Goal: Task Accomplishment & Management: Use online tool/utility

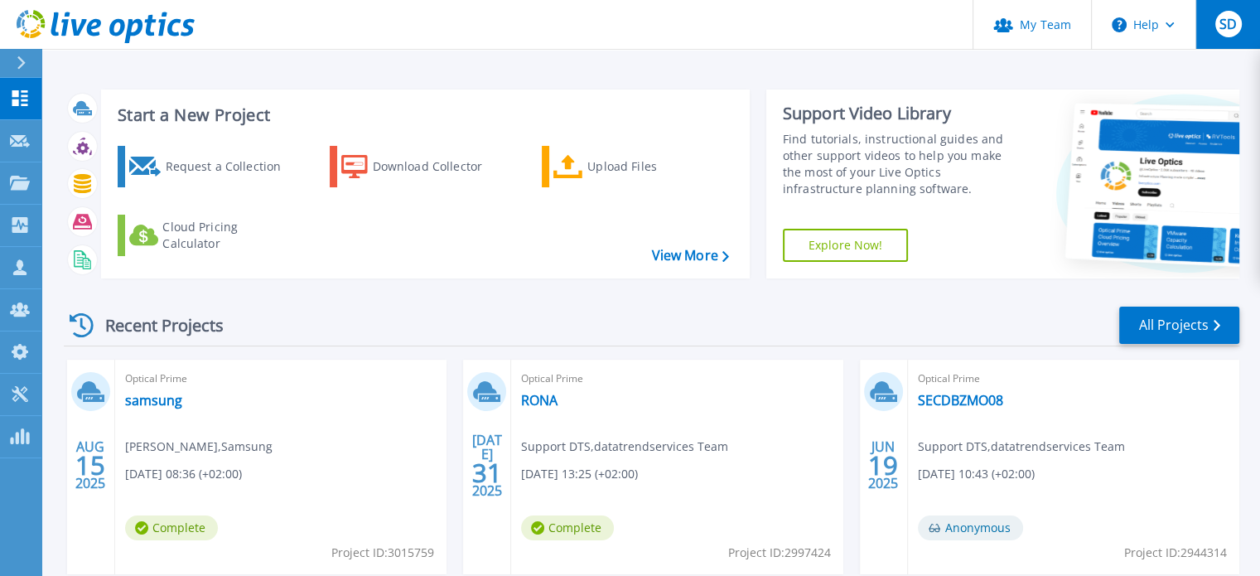
click at [1224, 20] on span "SD" at bounding box center [1228, 23] width 17 height 13
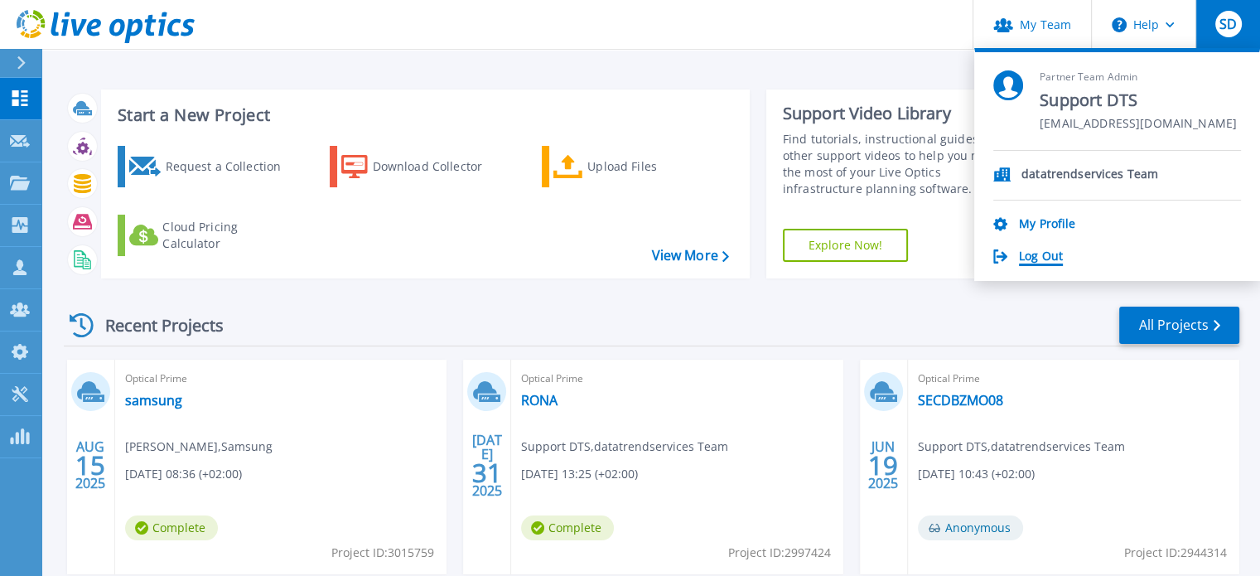
click at [1057, 261] on link "Log Out" at bounding box center [1041, 257] width 44 height 16
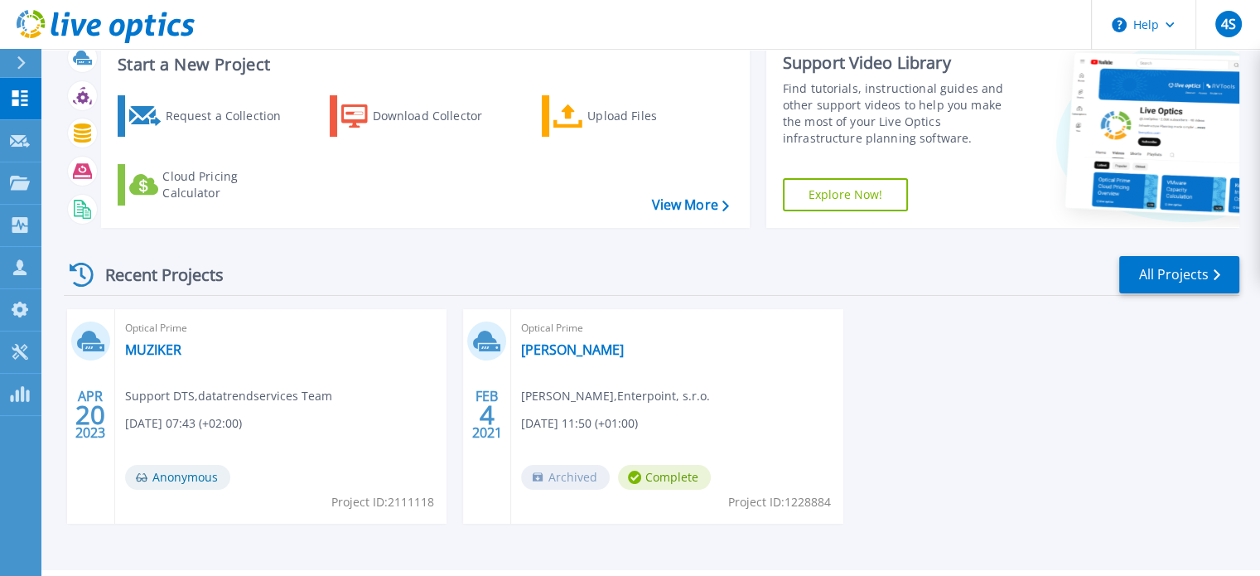
scroll to position [94, 0]
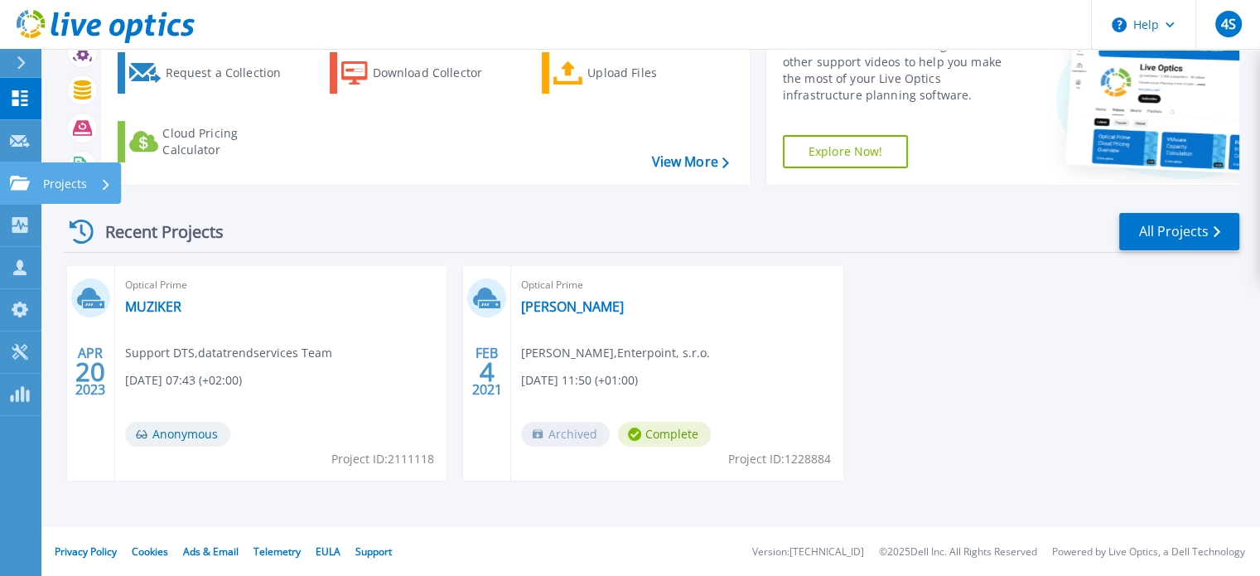
click at [12, 190] on icon at bounding box center [20, 183] width 20 height 14
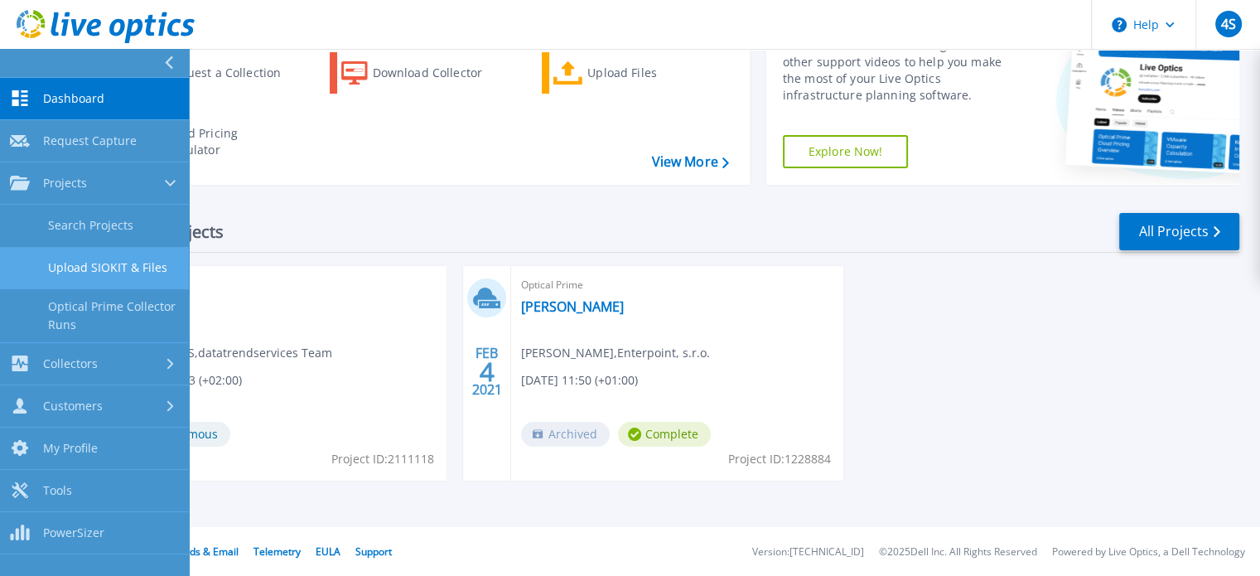
click at [140, 265] on link "Upload SIOKIT & Files" at bounding box center [94, 268] width 189 height 42
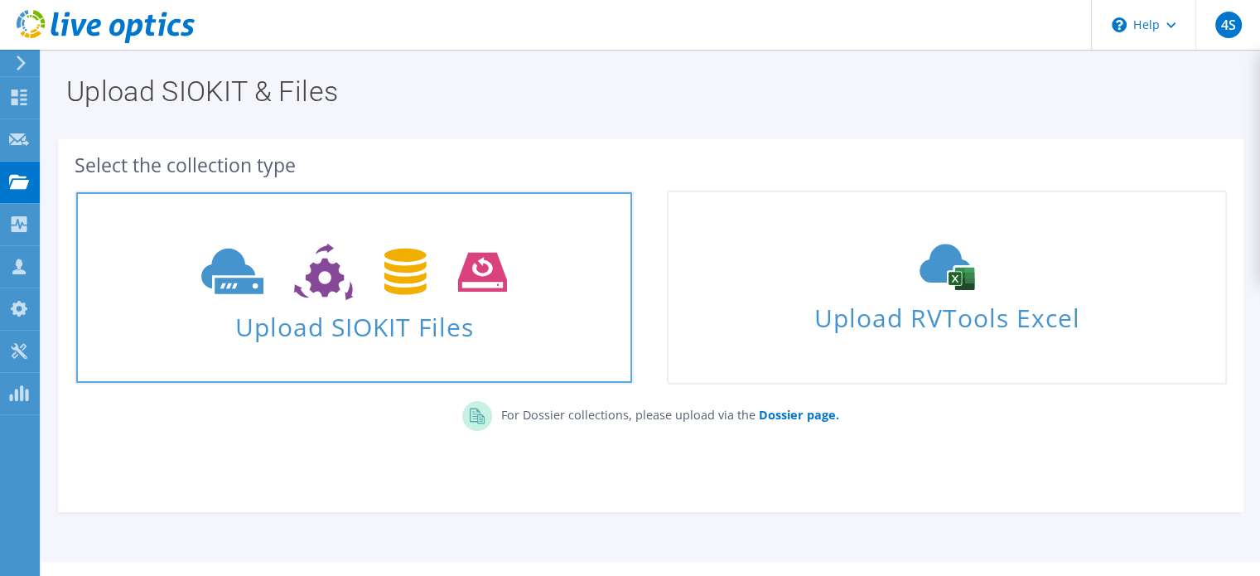
click at [514, 321] on span "Upload SIOKIT Files" at bounding box center [354, 322] width 556 height 36
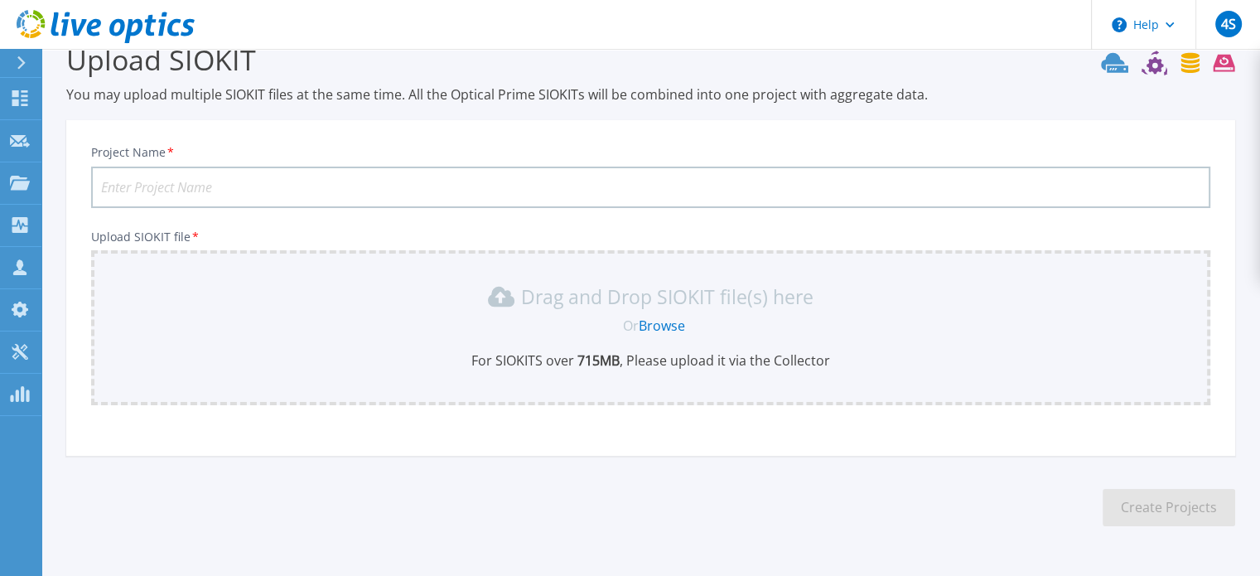
scroll to position [83, 0]
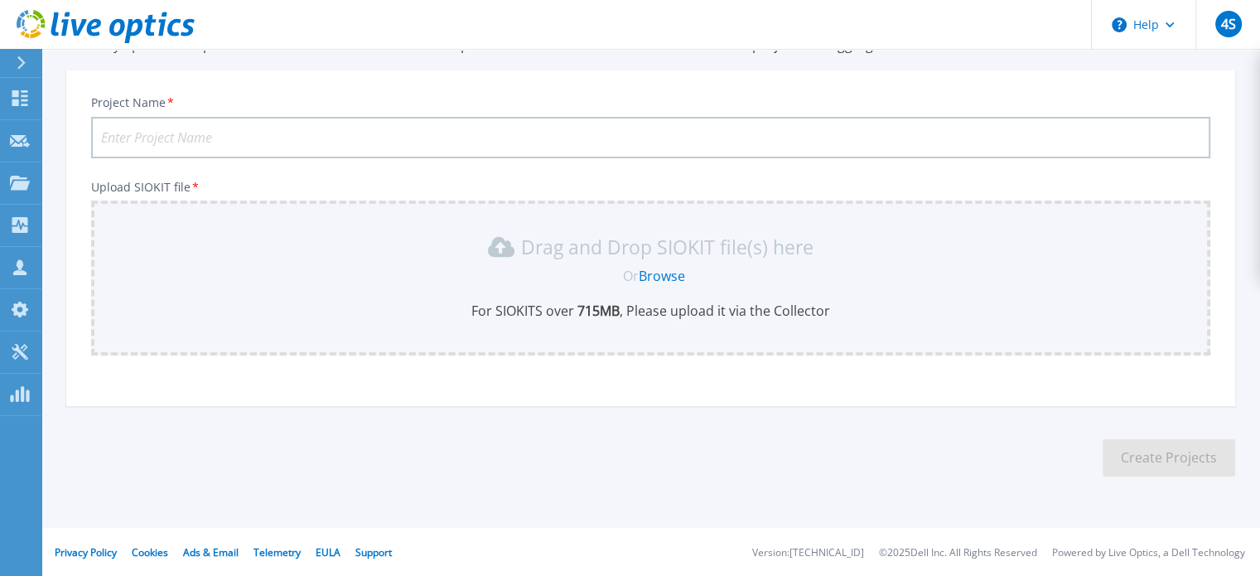
click at [654, 276] on link "Browse" at bounding box center [662, 276] width 46 height 18
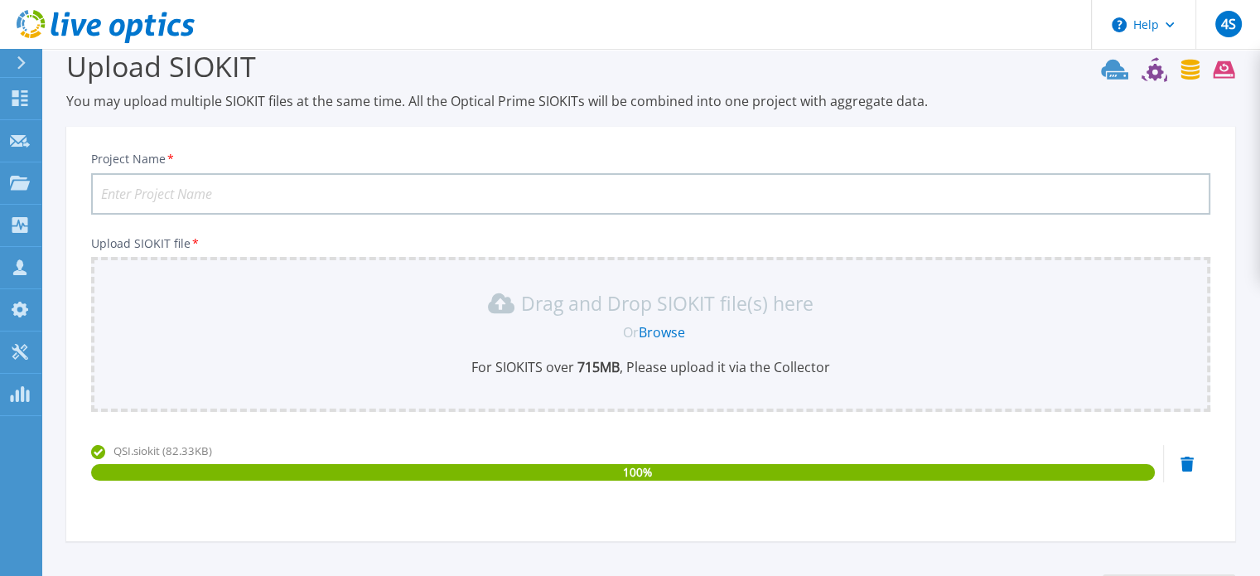
scroll to position [0, 0]
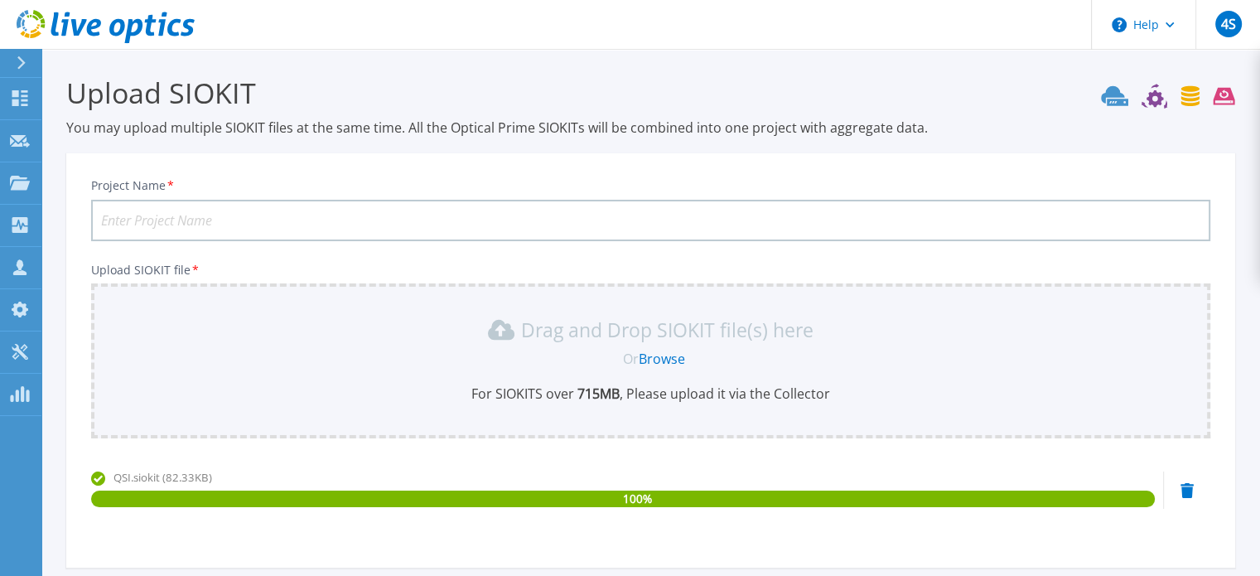
click at [522, 231] on input "Project Name *" at bounding box center [650, 220] width 1119 height 41
type input "QSI"
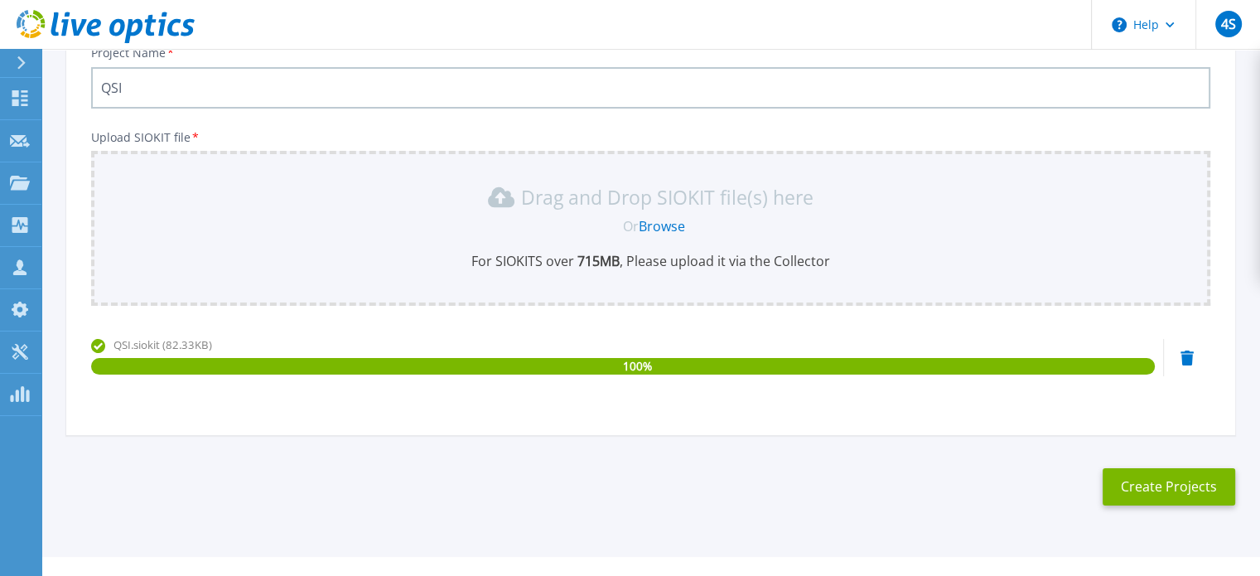
scroll to position [162, 0]
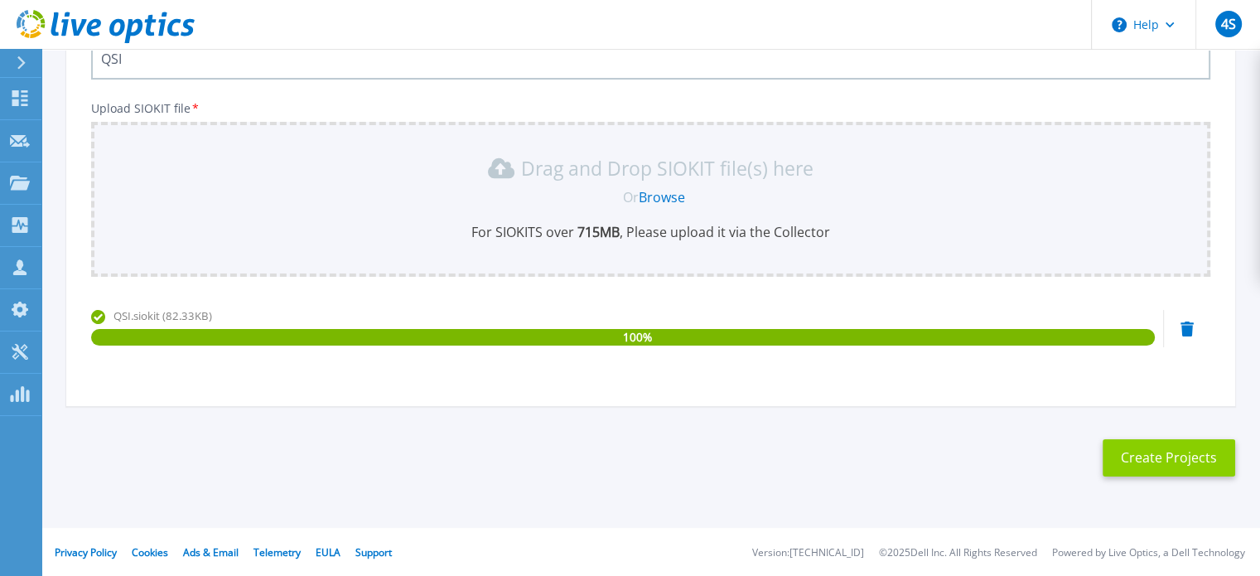
click at [1193, 453] on button "Create Projects" at bounding box center [1169, 457] width 133 height 37
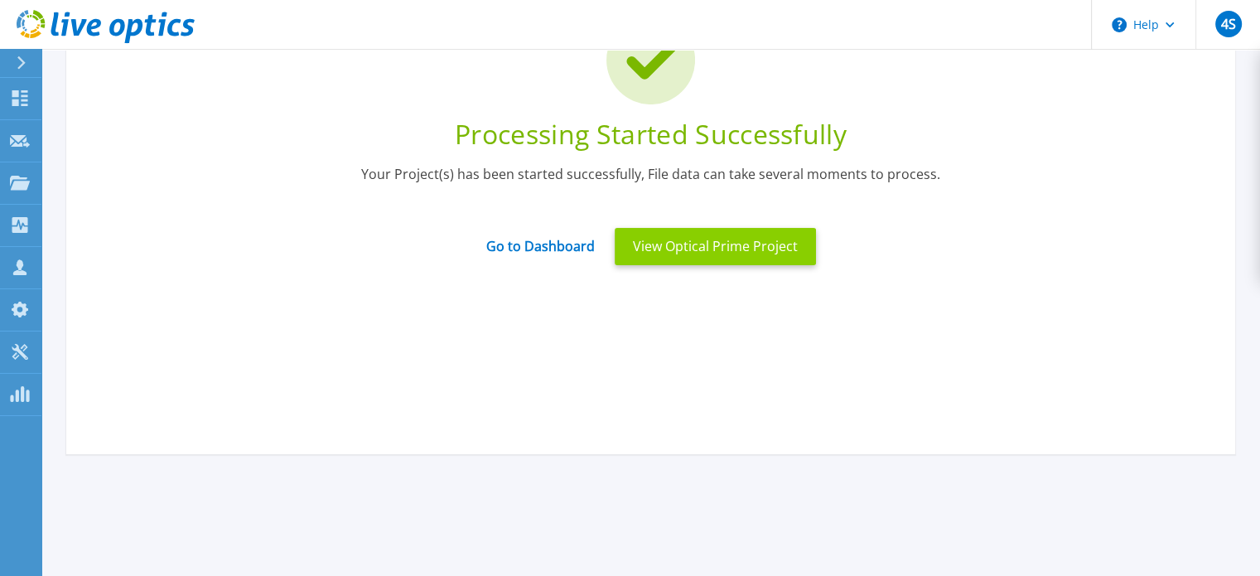
click at [671, 252] on button "View Optical Prime Project" at bounding box center [715, 246] width 201 height 37
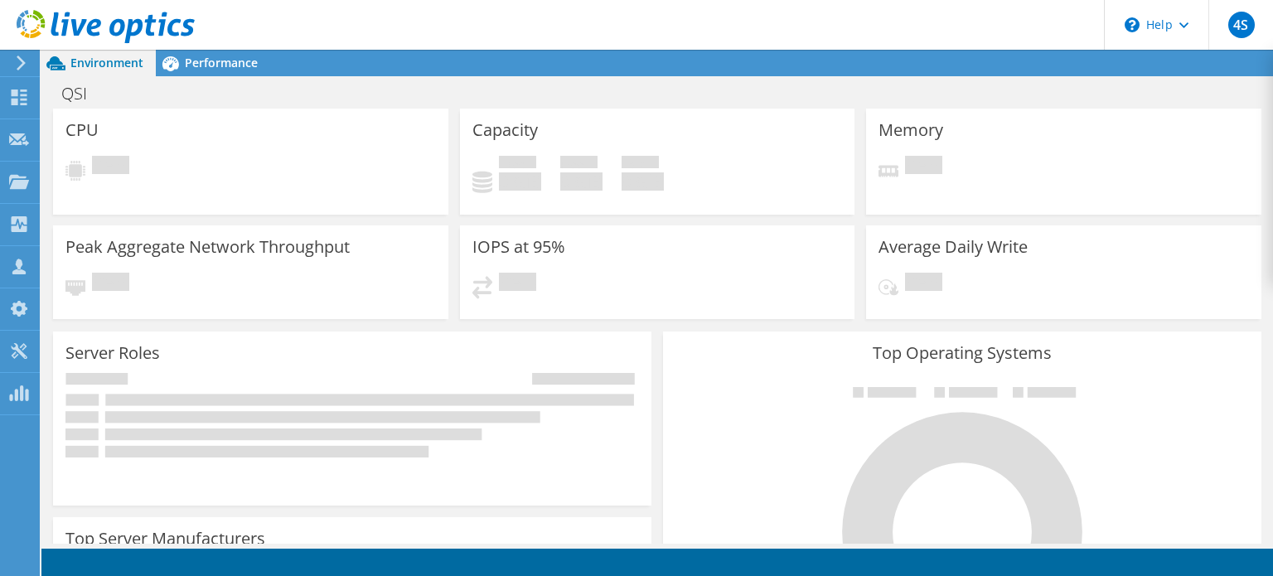
click at [20, 68] on use at bounding box center [21, 63] width 9 height 15
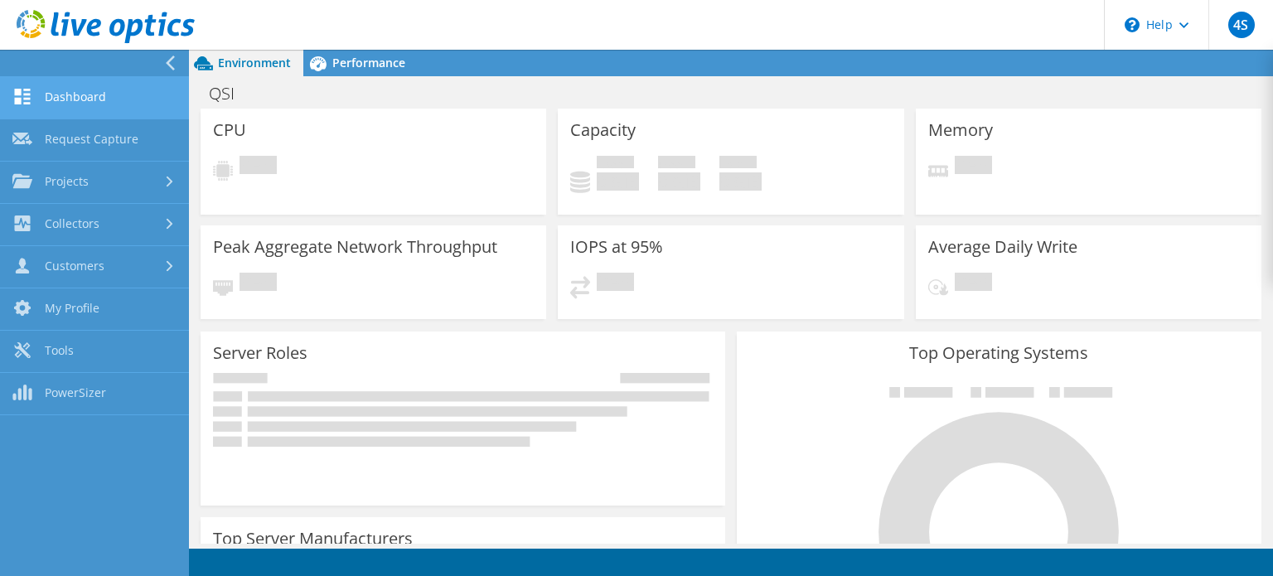
click at [35, 95] on link "Dashboard" at bounding box center [94, 98] width 189 height 42
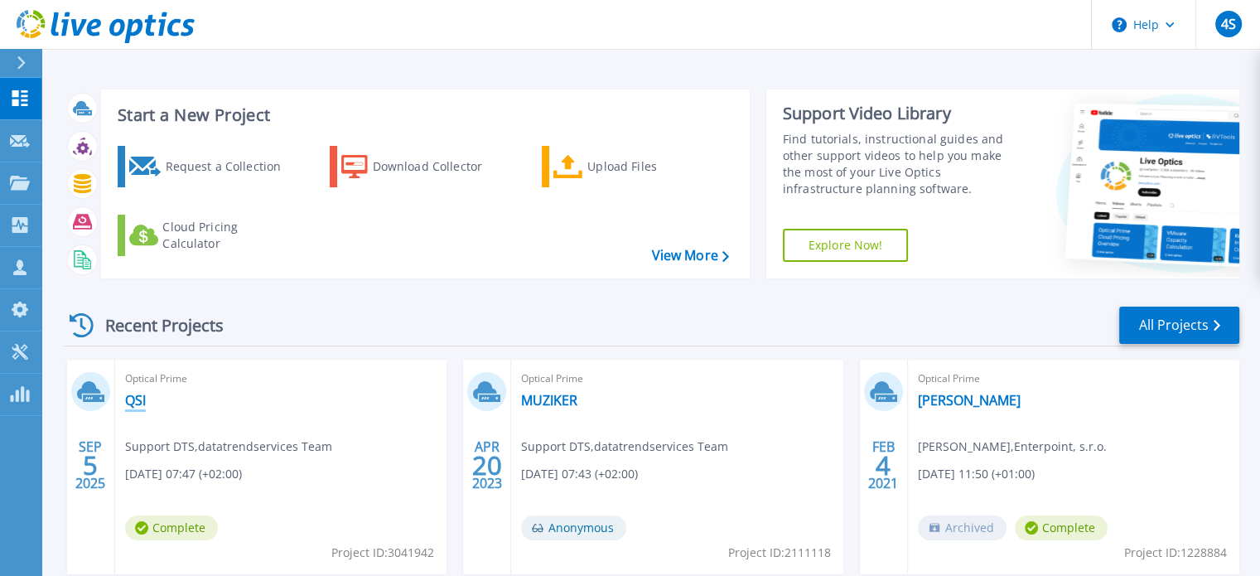
click at [143, 392] on link "QSI" at bounding box center [135, 400] width 21 height 17
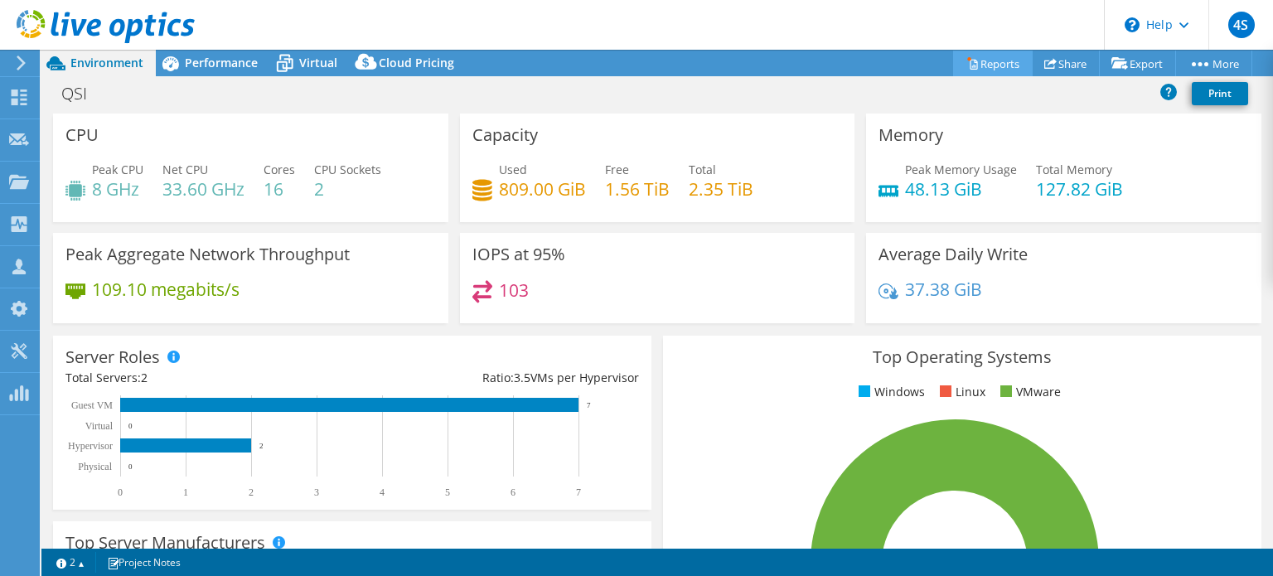
click at [993, 60] on link "Reports" at bounding box center [993, 64] width 80 height 26
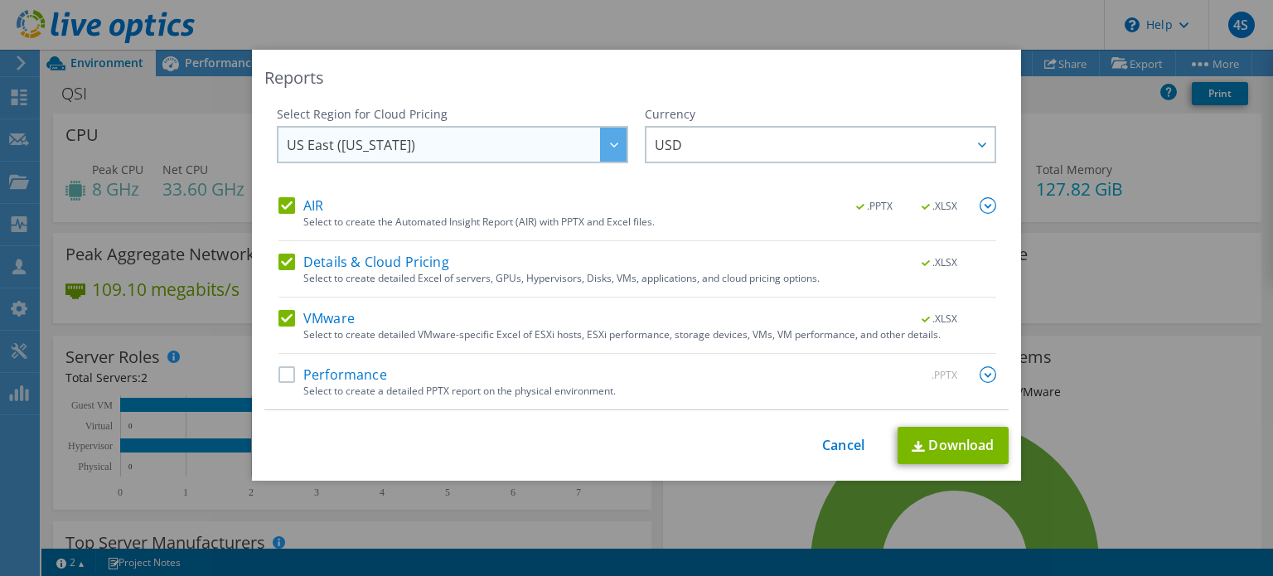
click at [553, 154] on span "US East ([US_STATE])" at bounding box center [457, 145] width 340 height 34
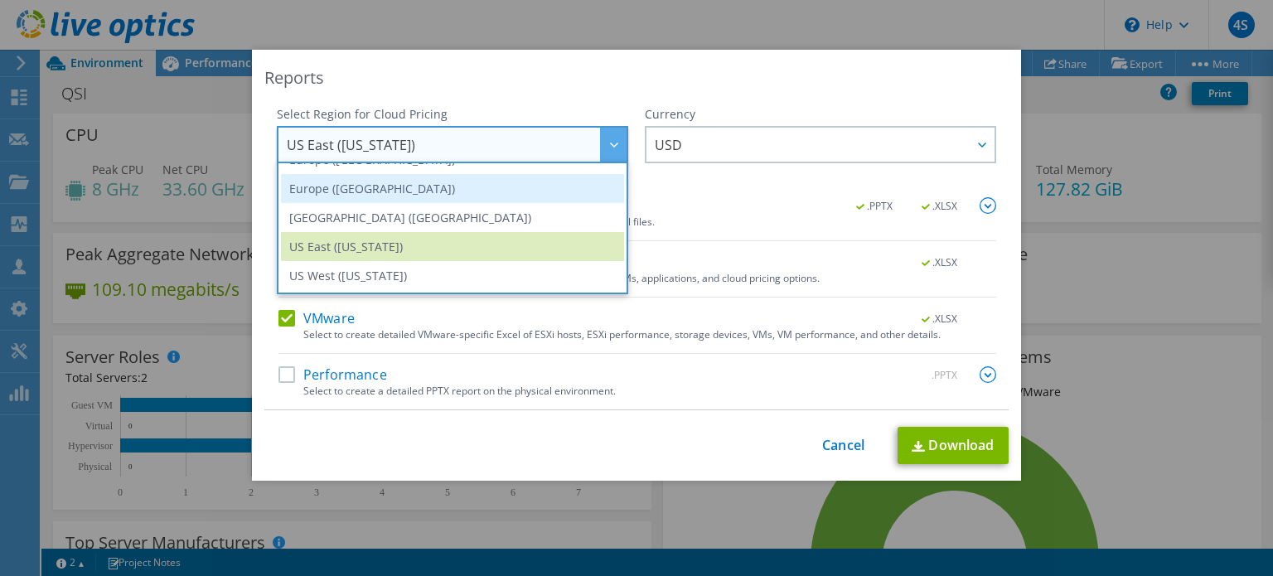
scroll to position [141, 0]
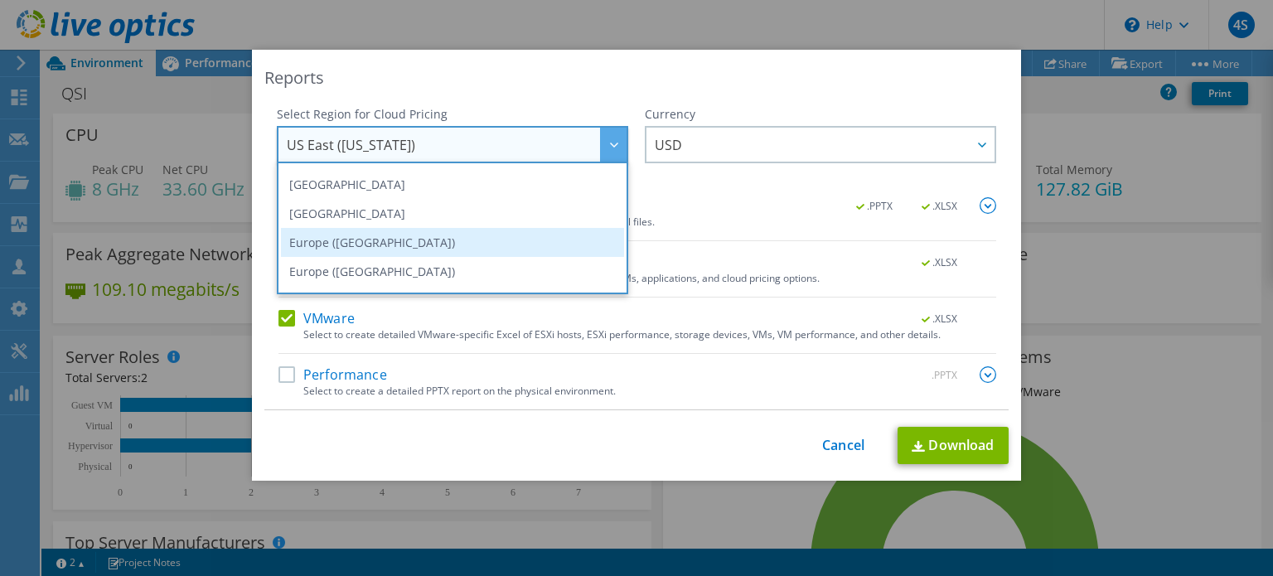
click at [417, 234] on li "Europe ([GEOGRAPHIC_DATA])" at bounding box center [452, 242] width 343 height 29
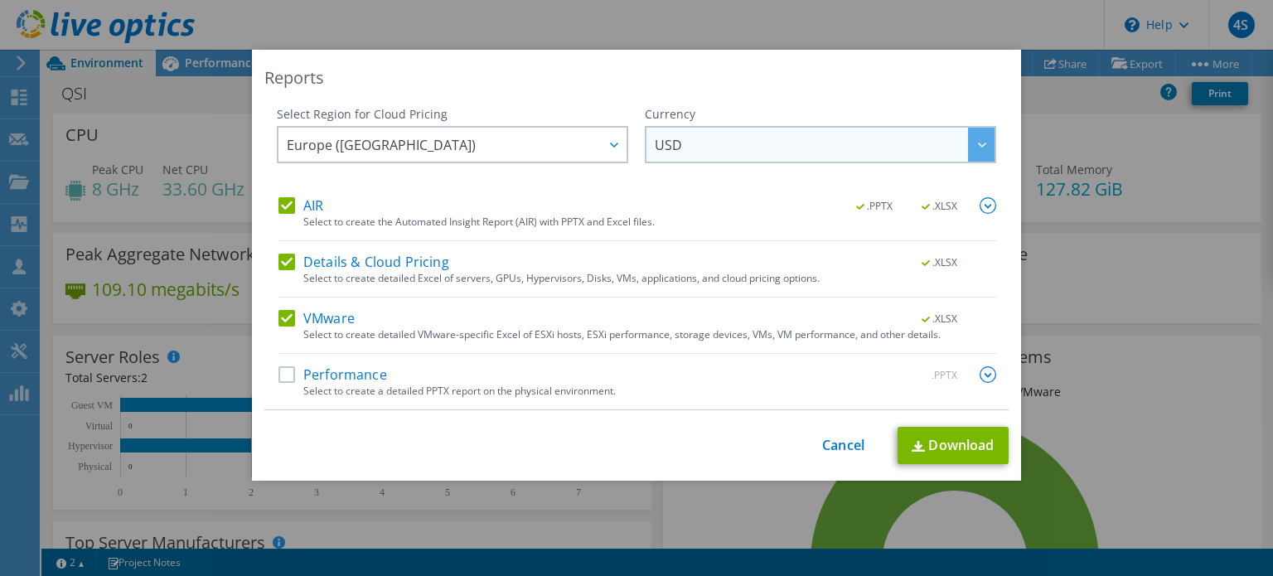
click at [684, 145] on span "USD" at bounding box center [825, 145] width 340 height 34
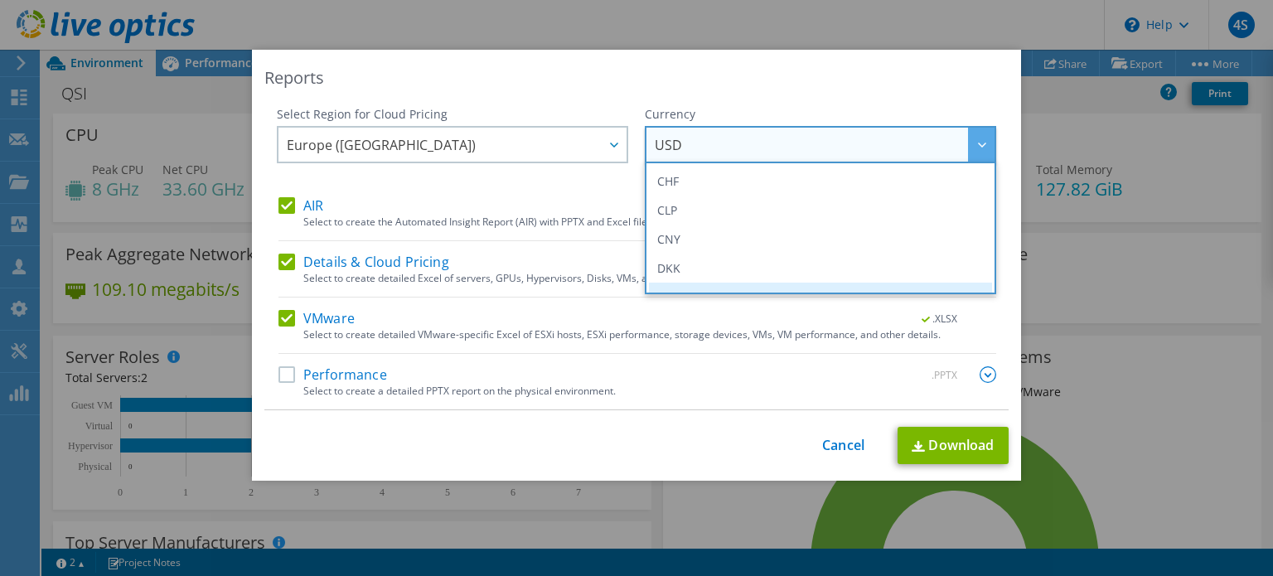
scroll to position [166, 0]
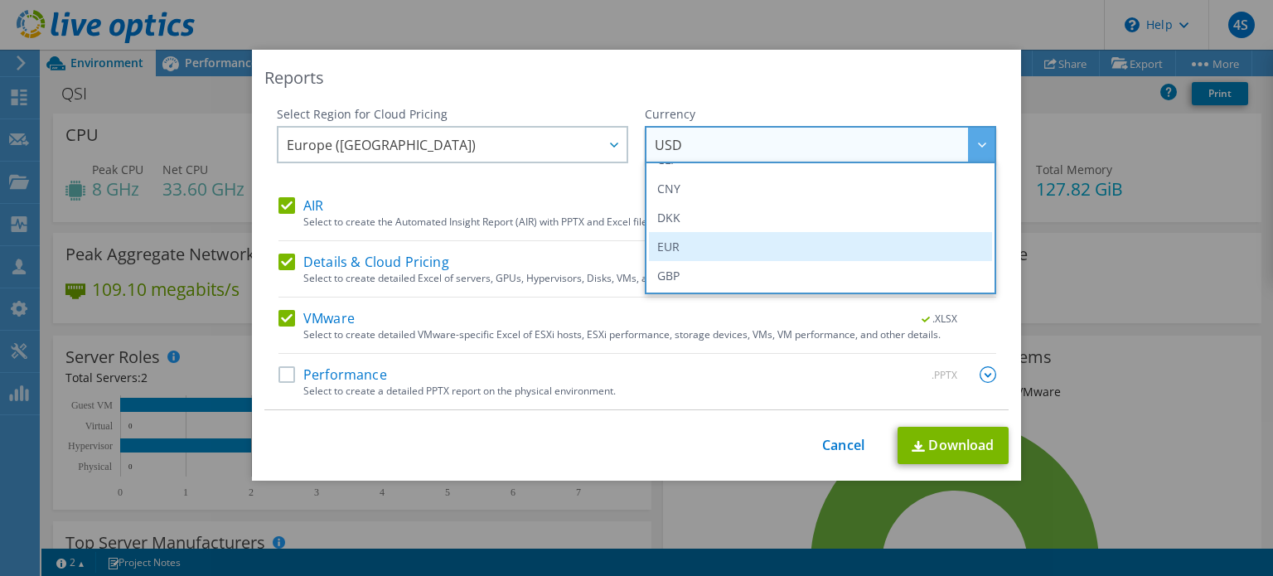
click at [684, 254] on li "EUR" at bounding box center [820, 246] width 343 height 29
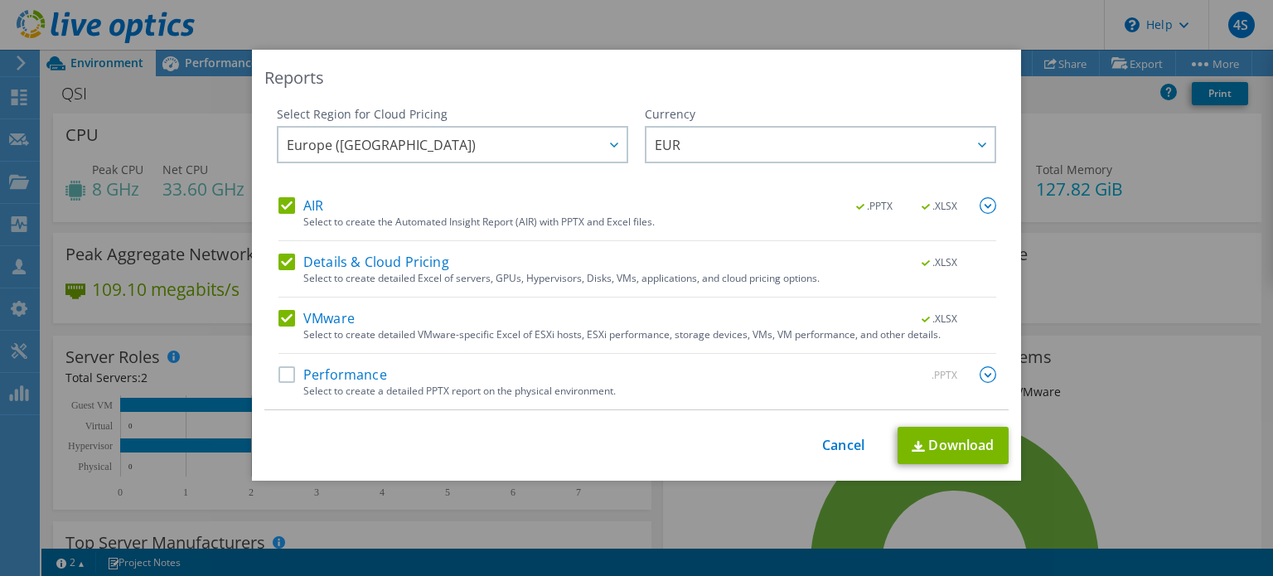
click at [278, 376] on label "Performance" at bounding box center [332, 374] width 109 height 17
click at [0, 0] on input "Performance" at bounding box center [0, 0] width 0 height 0
click at [933, 447] on link "Download" at bounding box center [952, 445] width 111 height 37
click at [823, 442] on link "Cancel" at bounding box center [843, 446] width 42 height 16
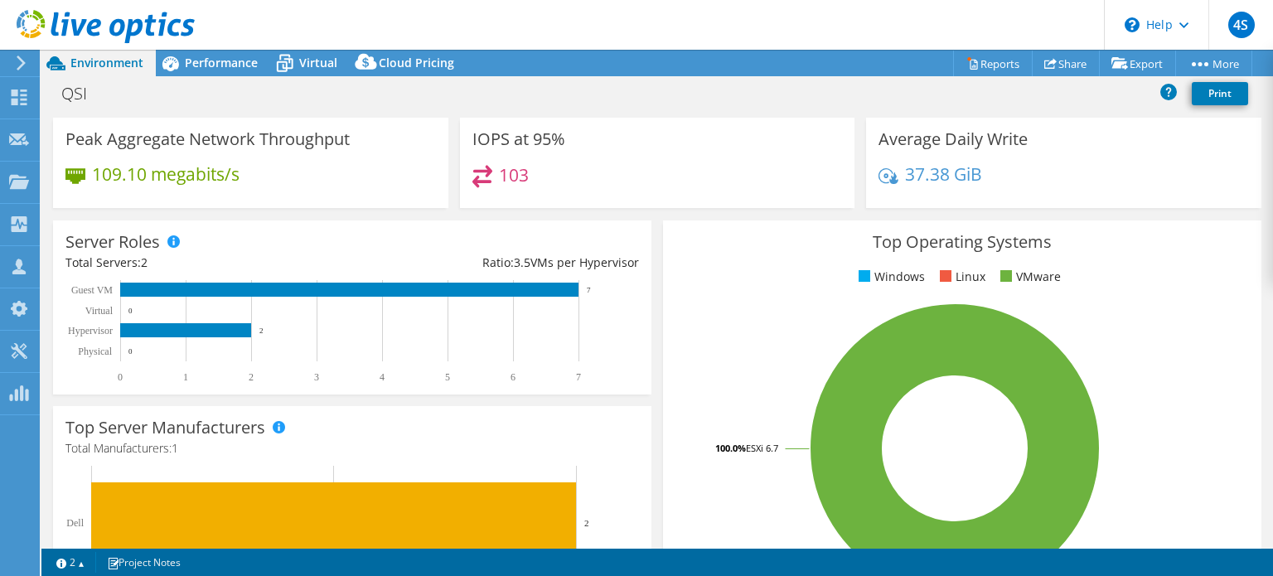
scroll to position [0, 0]
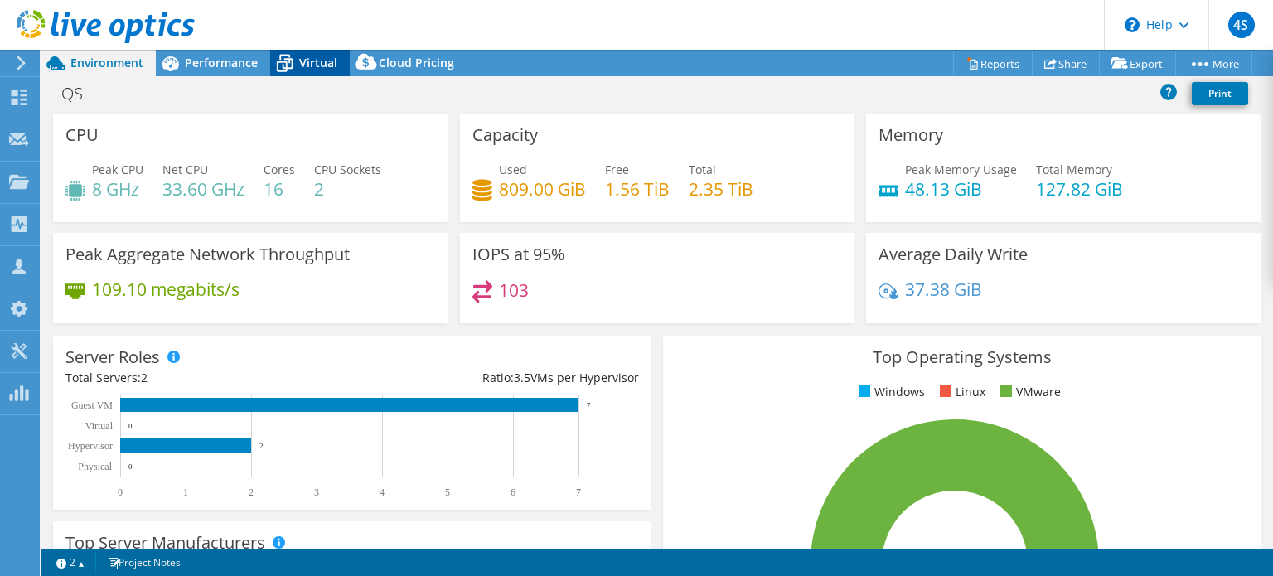
click at [297, 65] on icon at bounding box center [284, 63] width 29 height 29
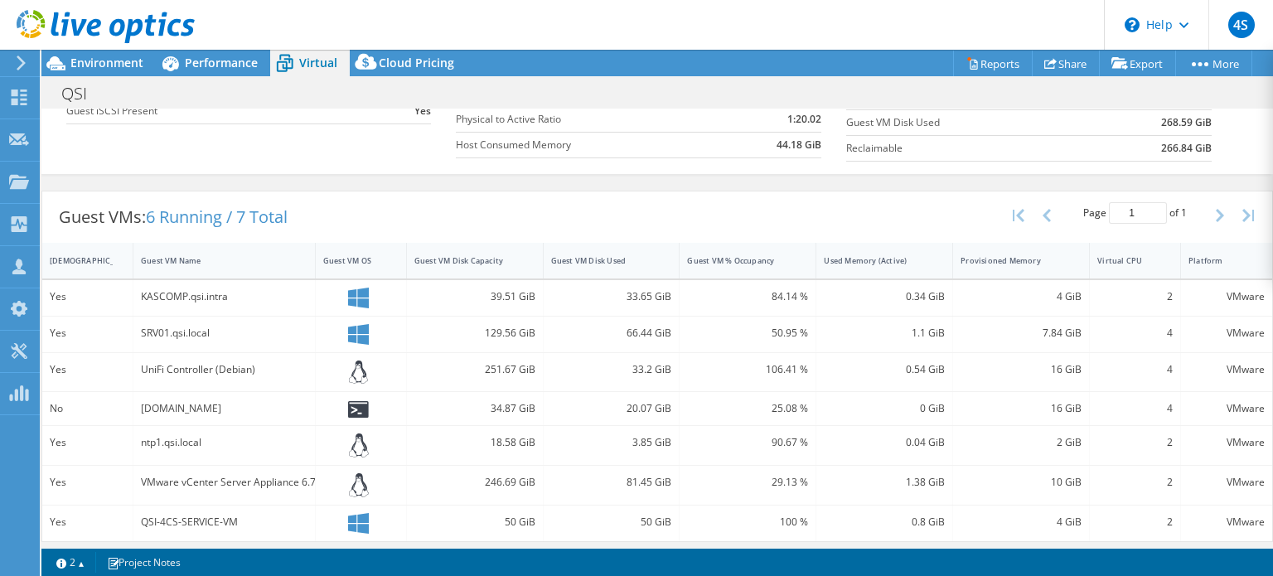
scroll to position [245, 0]
click at [126, 61] on span "Environment" at bounding box center [106, 63] width 73 height 16
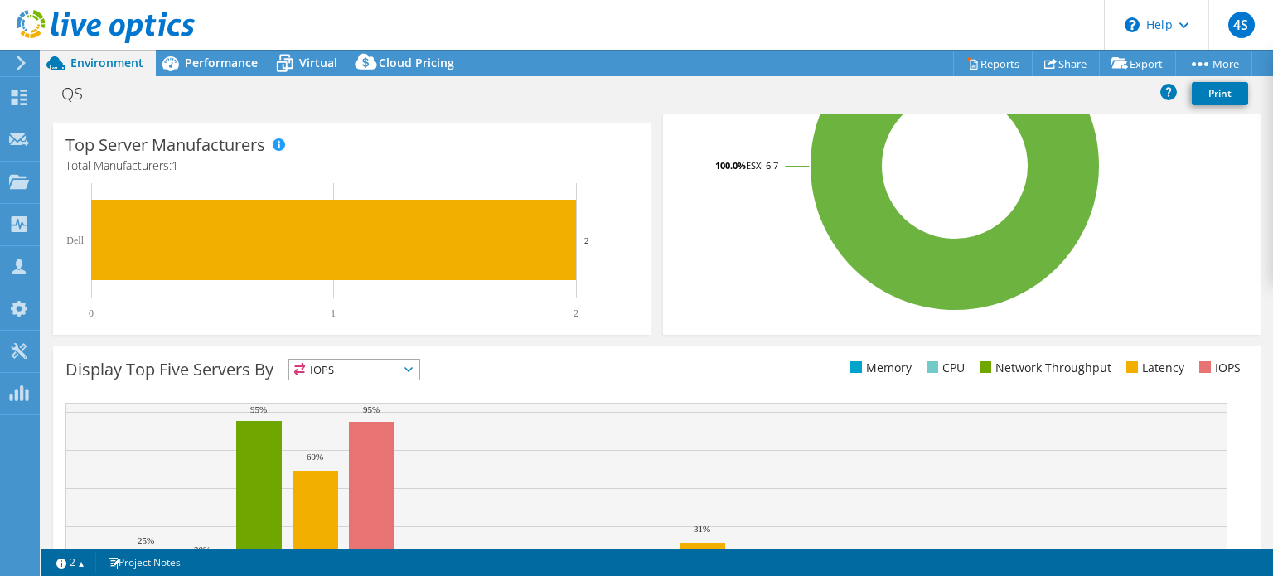
scroll to position [529, 0]
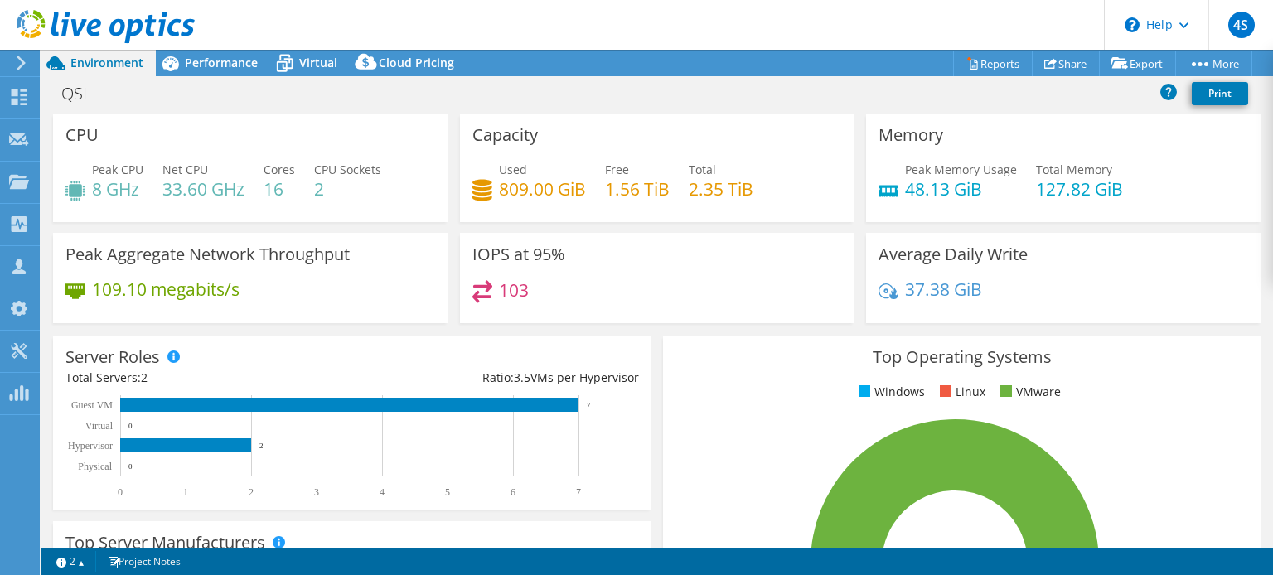
select select "EUFrankfurt"
select select "EUR"
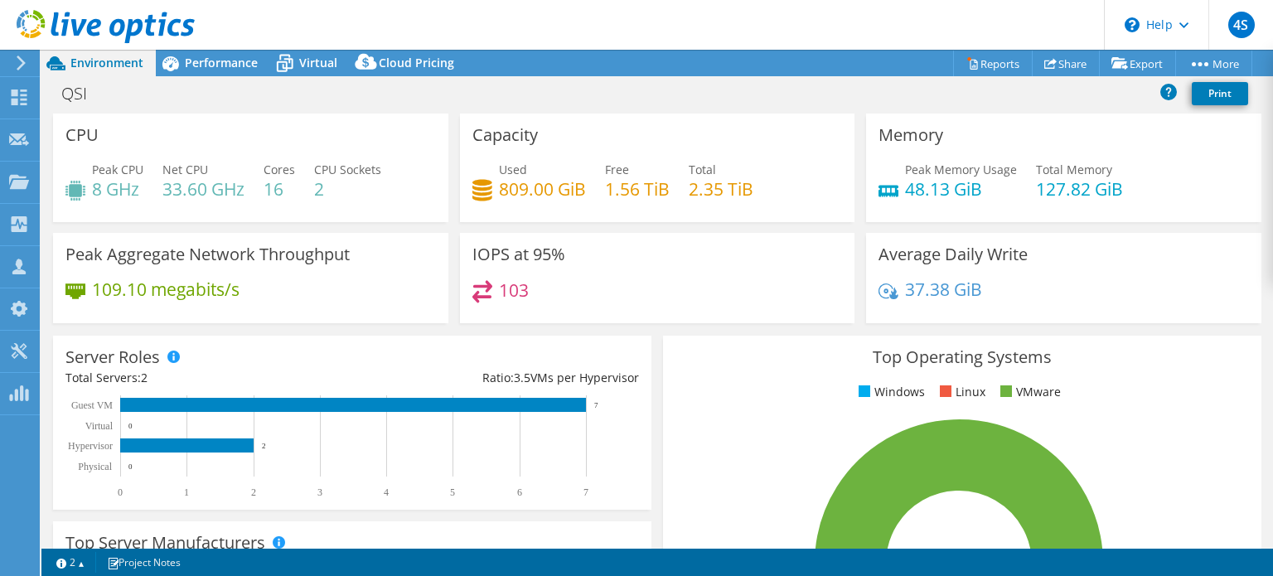
scroll to position [166, 0]
